Goal: Information Seeking & Learning: Learn about a topic

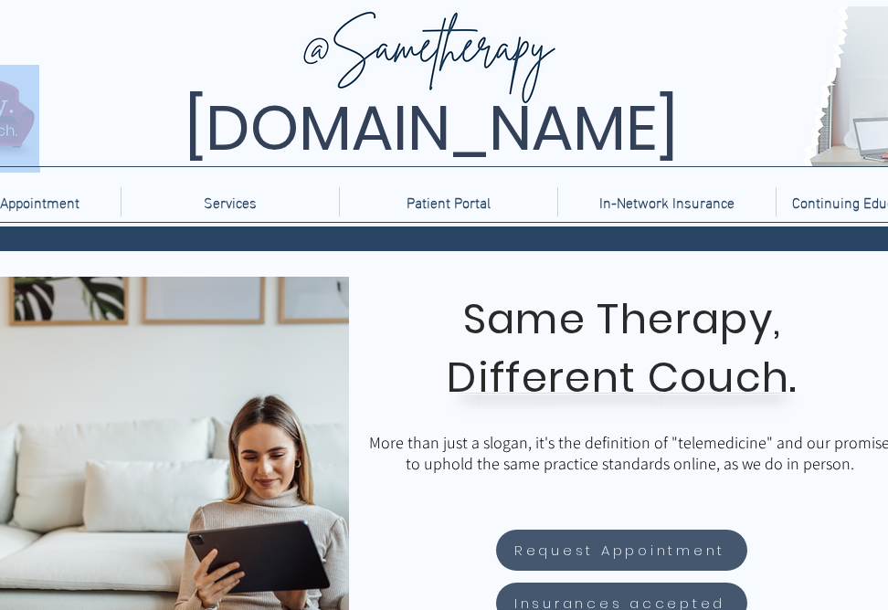
click at [0, 177] on html "top of page Skip to Main Content [DOMAIN_NAME] Home Request Appointment Service…" at bounding box center [444, 305] width 888 height 610
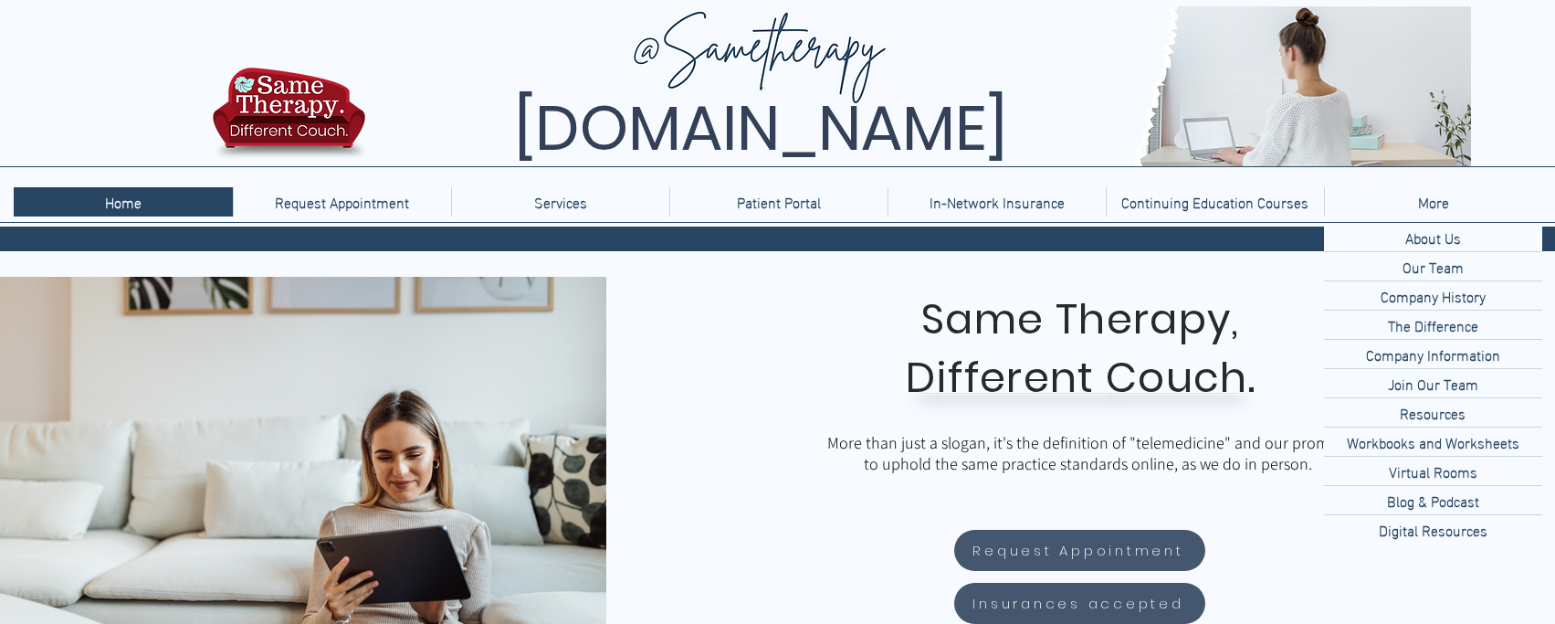
click at [887, 200] on p "More" at bounding box center [1433, 201] width 49 height 29
click at [887, 298] on p "Company History" at bounding box center [1434, 295] width 120 height 28
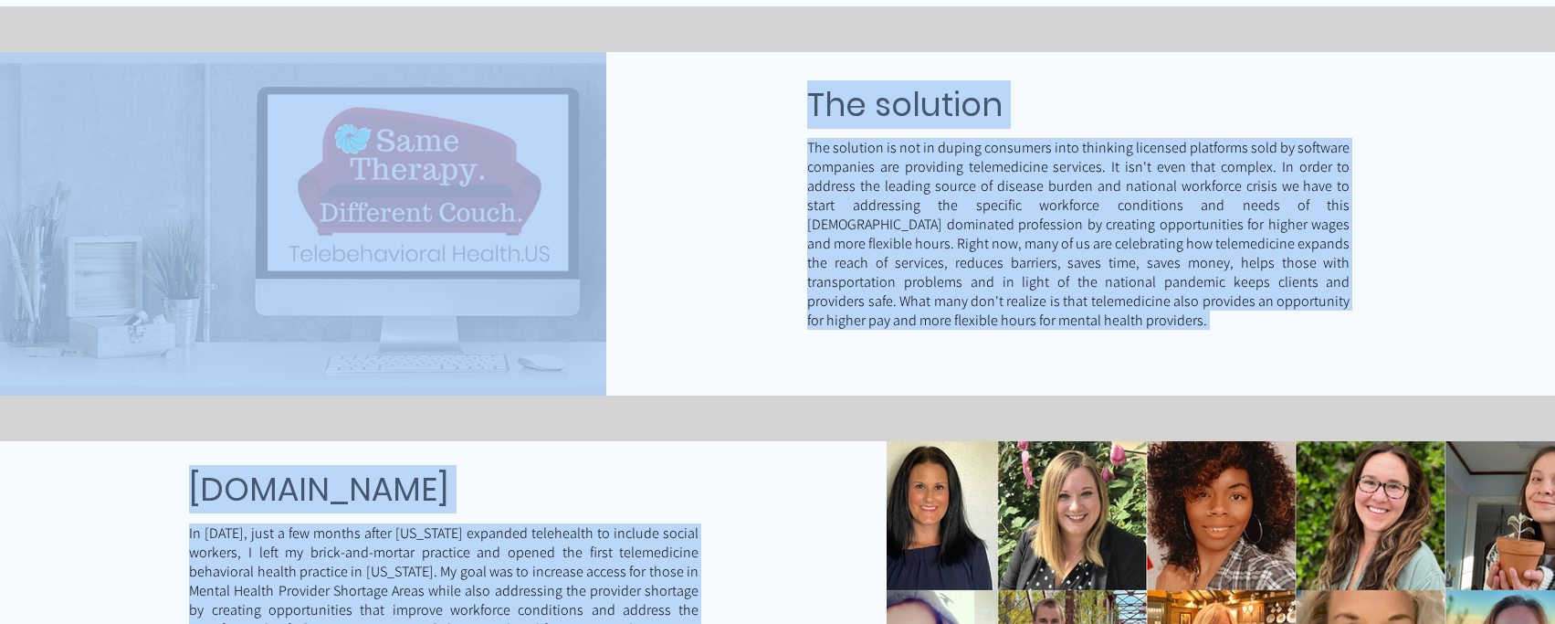
scroll to position [4546, 0]
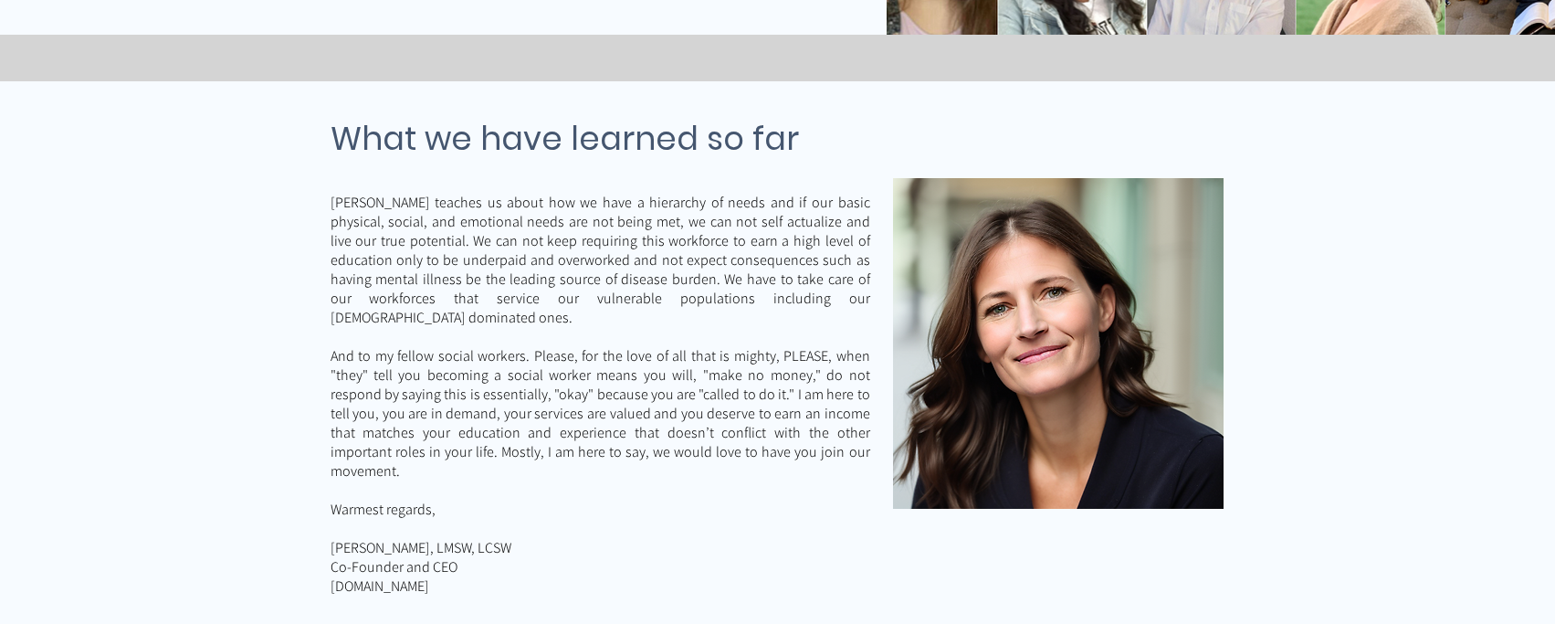
drag, startPoint x: 182, startPoint y: 282, endPoint x: 742, endPoint y: 428, distance: 578.6
copy div "Lore ipsu dolo s ame Co adip el Seddo, E te inc utlabor etd MAG al Enimadminimv…"
